Goal: Information Seeking & Learning: Compare options

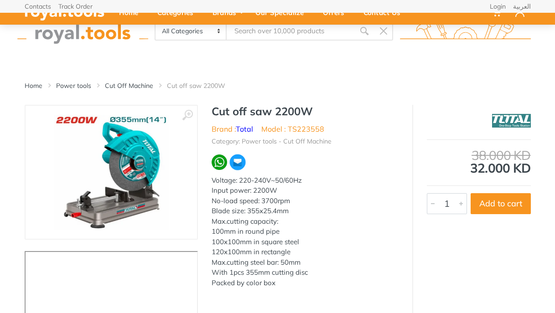
scroll to position [58, 0]
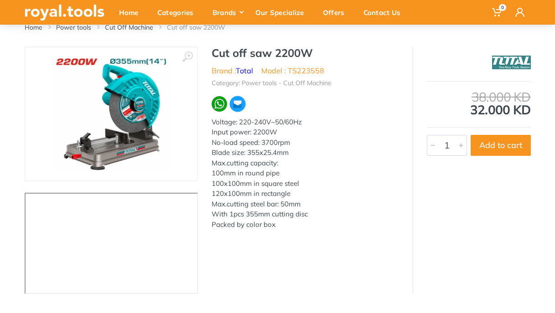
click at [348, 88] on ul "Category: Power tools - Cut Off Machine" at bounding box center [305, 82] width 187 height 12
drag, startPoint x: 226, startPoint y: 54, endPoint x: 255, endPoint y: 54, distance: 29.2
click at [255, 54] on h1 "Cut off saw 2200W" at bounding box center [305, 52] width 187 height 13
click at [225, 54] on h1 "Cut off saw 2200W" at bounding box center [305, 52] width 187 height 13
drag, startPoint x: 225, startPoint y: 54, endPoint x: 286, endPoint y: 53, distance: 61.1
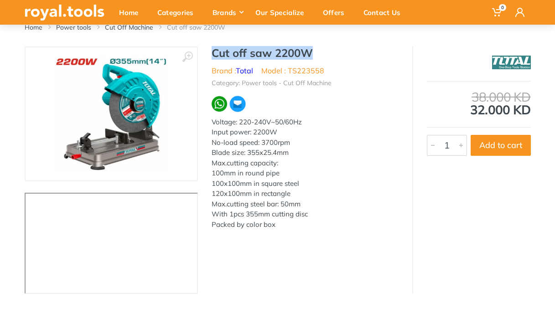
click at [286, 53] on h1 "Cut off saw 2200W" at bounding box center [305, 52] width 187 height 13
copy h1 "Cut off saw 2200W"
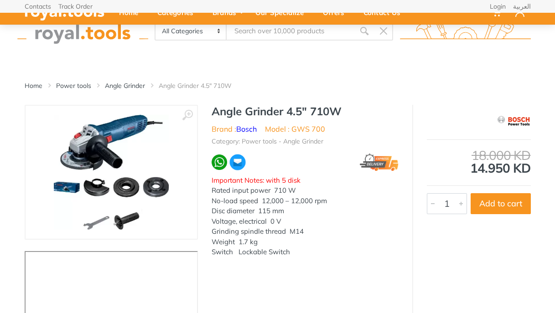
scroll to position [58, 0]
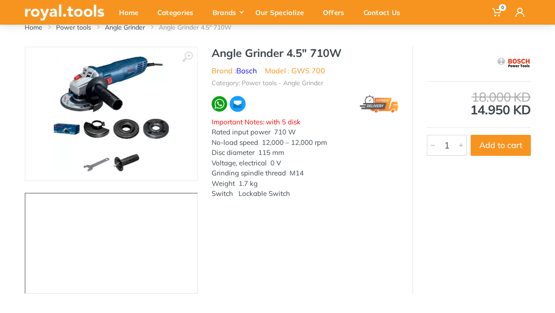
click at [227, 52] on h1 "Angle Grinder 4.5" 710W" at bounding box center [305, 52] width 187 height 13
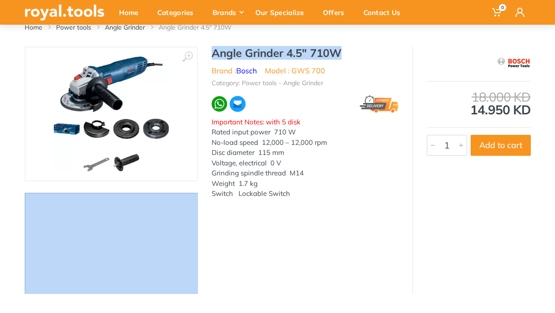
drag, startPoint x: 227, startPoint y: 52, endPoint x: 325, endPoint y: 54, distance: 97.6
click at [325, 54] on h1 "Angle Grinder 4.5" 710W" at bounding box center [305, 52] width 187 height 13
copy div "‹ › Angle Grinder 4.5" 710W"
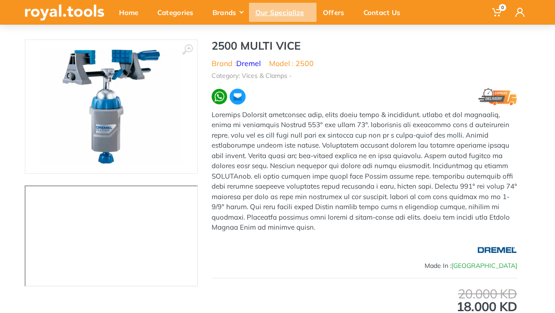
scroll to position [66, 0]
click at [243, 45] on h1 "2500 MULTI VICE" at bounding box center [364, 45] width 305 height 13
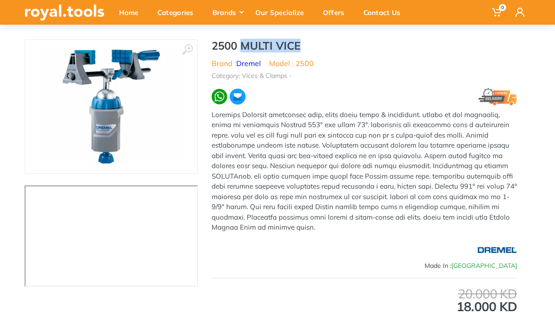
drag, startPoint x: 243, startPoint y: 45, endPoint x: 294, endPoint y: 46, distance: 51.1
click at [294, 46] on h1 "2500 MULTI VICE" at bounding box center [364, 45] width 305 height 13
copy h1 "MULTI VICE"
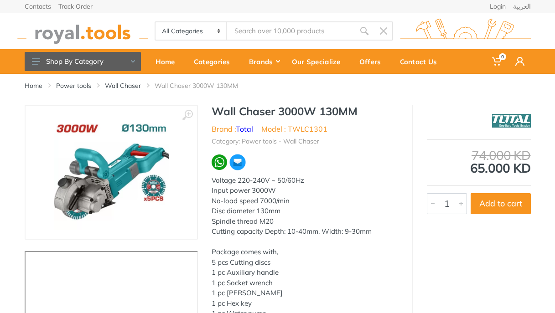
scroll to position [36, 0]
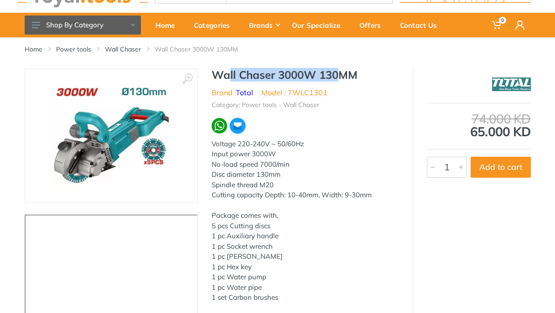
drag, startPoint x: 0, startPoint y: 0, endPoint x: 341, endPoint y: 75, distance: 349.5
click at [341, 75] on h1 "Wall Chaser 3000W 130MM" at bounding box center [305, 74] width 187 height 13
click at [229, 77] on h1 "Wall Chaser 3000W 130MM" at bounding box center [305, 74] width 187 height 13
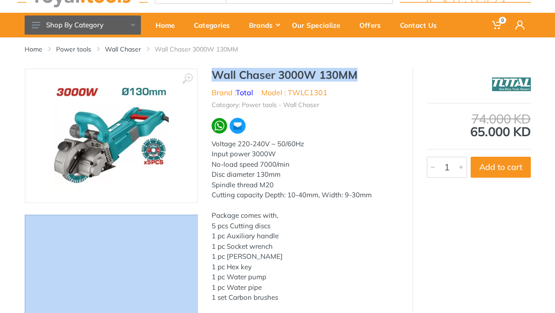
drag, startPoint x: 229, startPoint y: 77, endPoint x: 336, endPoint y: 70, distance: 106.9
click at [336, 70] on h1 "Wall Chaser 3000W 130MM" at bounding box center [305, 74] width 187 height 13
copy div "‹ › Wall Chaser 3000W 130MM"
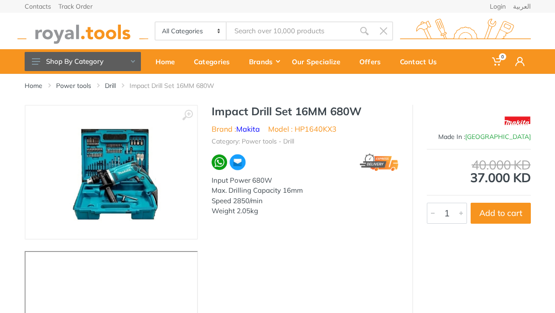
click at [226, 114] on h1 "Impact Drill Set 16MM 680W" at bounding box center [305, 111] width 187 height 13
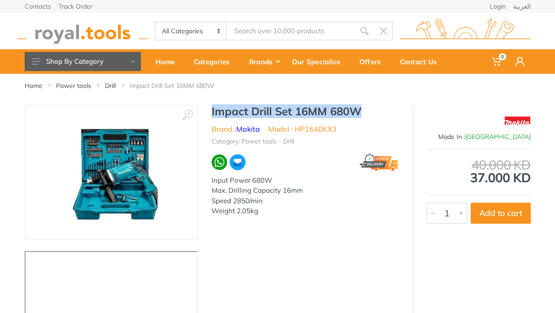
drag, startPoint x: 226, startPoint y: 114, endPoint x: 334, endPoint y: 108, distance: 108.2
click at [334, 108] on h1 "Impact Drill Set 16MM 680W" at bounding box center [305, 111] width 187 height 13
copy h1 "Impact Drill Set 16MM 680W"
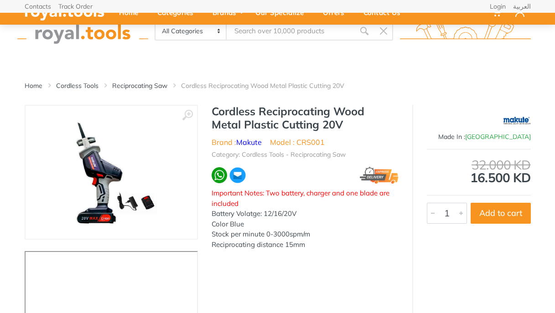
scroll to position [58, 0]
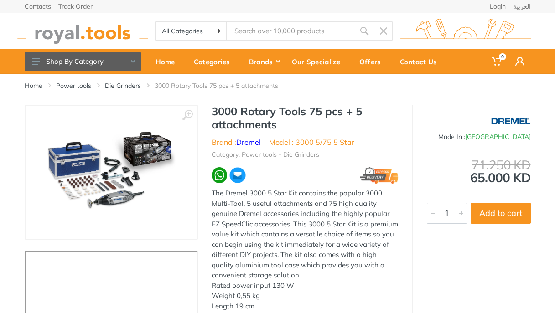
scroll to position [22, 0]
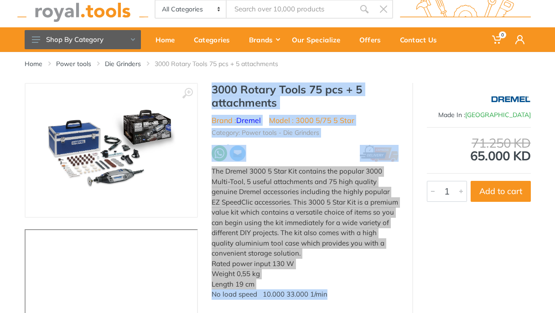
click at [291, 103] on h1 "3000 Rotary Tools 75 pcs + 5 attachments" at bounding box center [305, 96] width 187 height 26
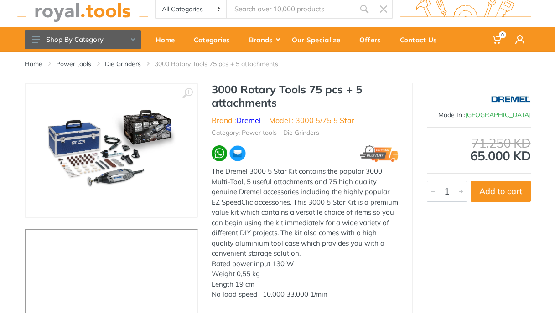
click at [225, 88] on h1 "3000 Rotary Tools 75 pcs + 5 attachments" at bounding box center [305, 96] width 187 height 26
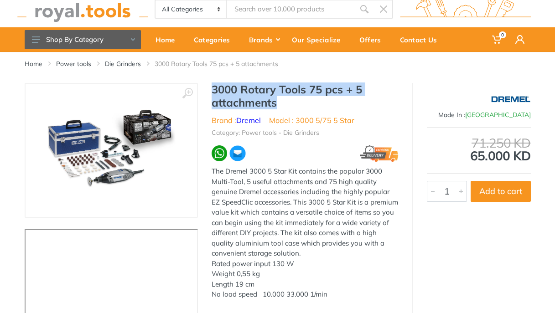
drag, startPoint x: 225, startPoint y: 88, endPoint x: 275, endPoint y: 103, distance: 52.8
click at [275, 103] on h1 "3000 Rotary Tools 75 pcs + 5 attachments" at bounding box center [305, 96] width 187 height 26
copy h1 "3000 Rotary Tools 75 pcs + 5 attachments"
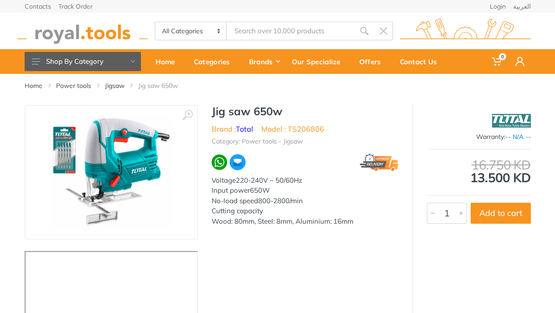
click at [219, 114] on h1 "Jig saw 650w" at bounding box center [305, 111] width 187 height 13
drag, startPoint x: 219, startPoint y: 114, endPoint x: 271, endPoint y: 110, distance: 52.6
click at [271, 110] on h1 "Jig saw 650w" at bounding box center [305, 111] width 187 height 13
copy h1 "Jig saw 650w"
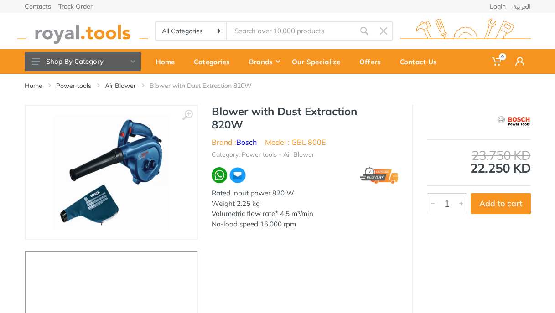
scroll to position [7, 0]
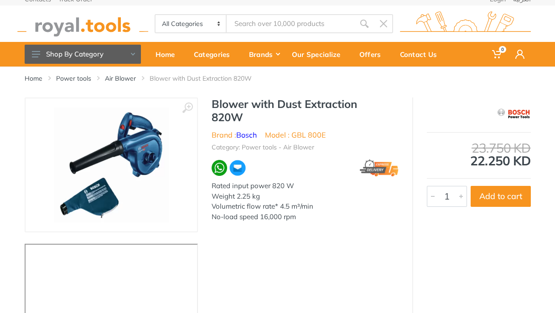
click at [453, 106] on div at bounding box center [479, 113] width 104 height 23
click at [223, 103] on h1 "Blower with Dust Extraction 820W" at bounding box center [305, 111] width 187 height 26
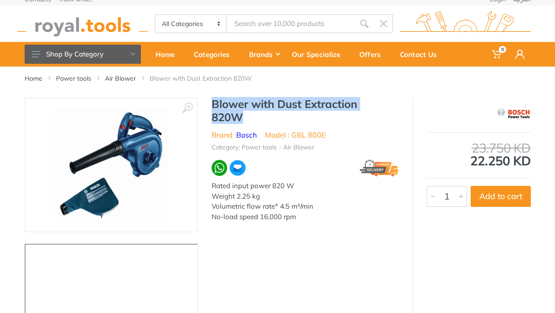
drag, startPoint x: 223, startPoint y: 103, endPoint x: 243, endPoint y: 119, distance: 25.0
click at [243, 119] on h1 "Blower with Dust Extraction 820W" at bounding box center [305, 111] width 187 height 26
copy h1 "Blower with Dust Extraction 820W"
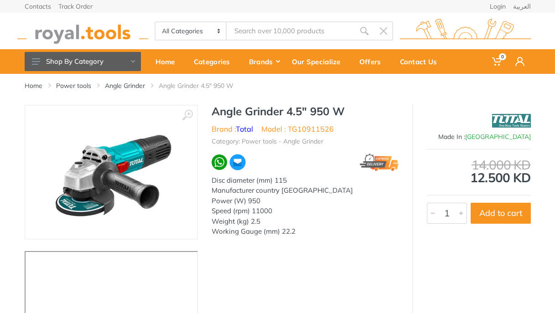
scroll to position [7, 0]
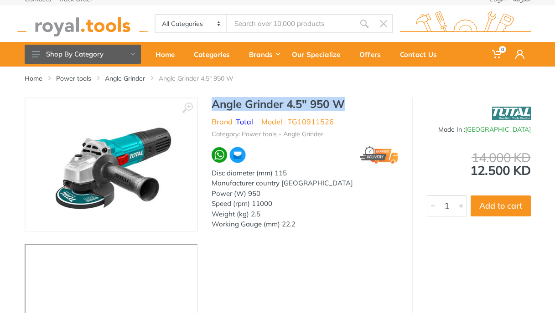
click at [330, 103] on h1 "Angle Grinder 4.5" 950 W" at bounding box center [305, 104] width 187 height 13
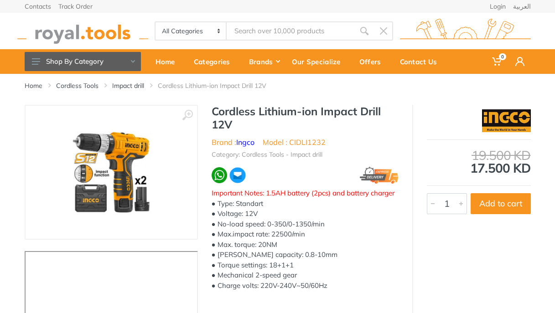
scroll to position [44, 0]
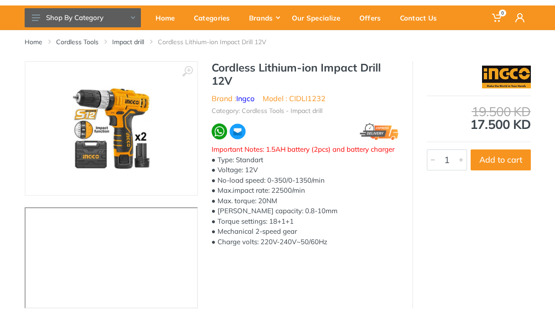
drag, startPoint x: 0, startPoint y: 0, endPoint x: 229, endPoint y: 72, distance: 240.2
click at [229, 72] on h1 "Cordless Lithium-ion Impact Drill 12V" at bounding box center [305, 74] width 187 height 26
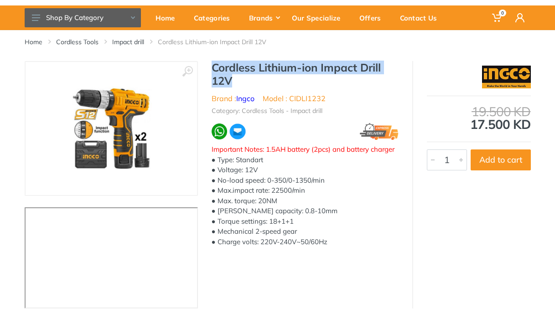
drag, startPoint x: 229, startPoint y: 72, endPoint x: 231, endPoint y: 82, distance: 10.6
click at [231, 82] on h1 "Cordless Lithium-ion Impact Drill 12V" at bounding box center [305, 74] width 187 height 26
copy h1 "Cordless Lithium-ion Impact Drill 12V"
